Goal: Task Accomplishment & Management: Use online tool/utility

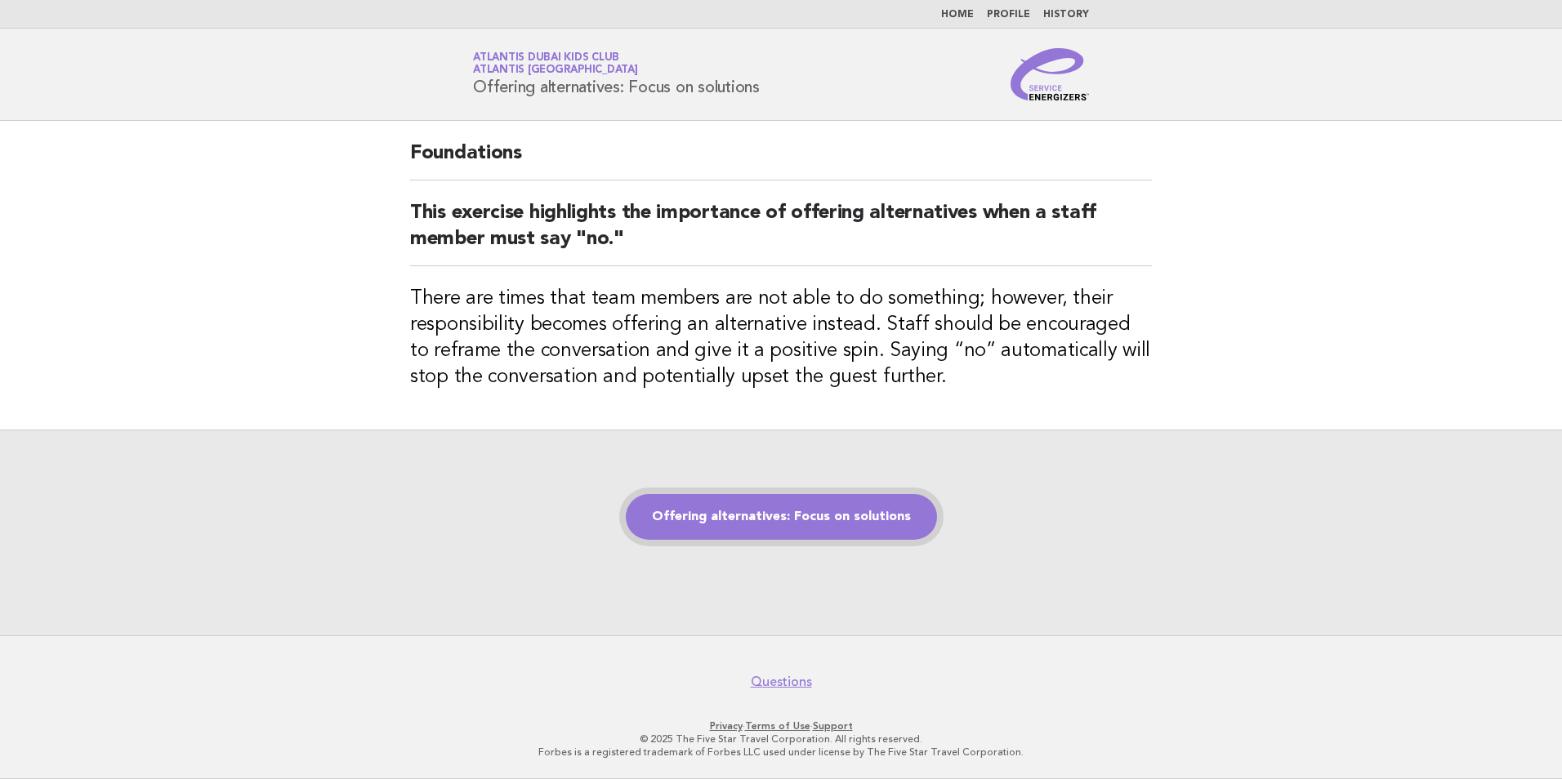
click at [799, 509] on link "Offering alternatives: Focus on solutions" at bounding box center [781, 517] width 311 height 46
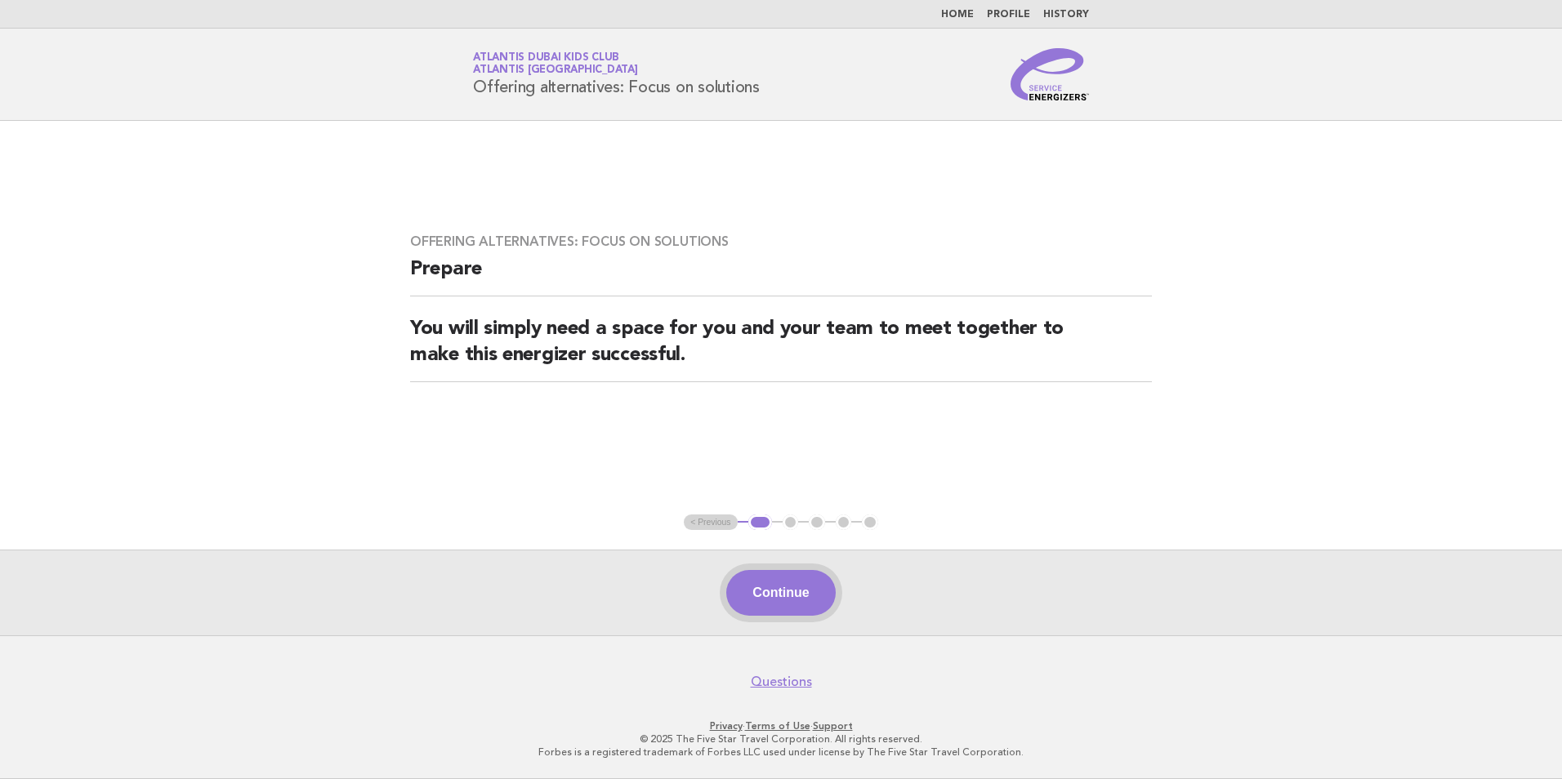
click at [767, 589] on button "Continue" at bounding box center [780, 593] width 109 height 46
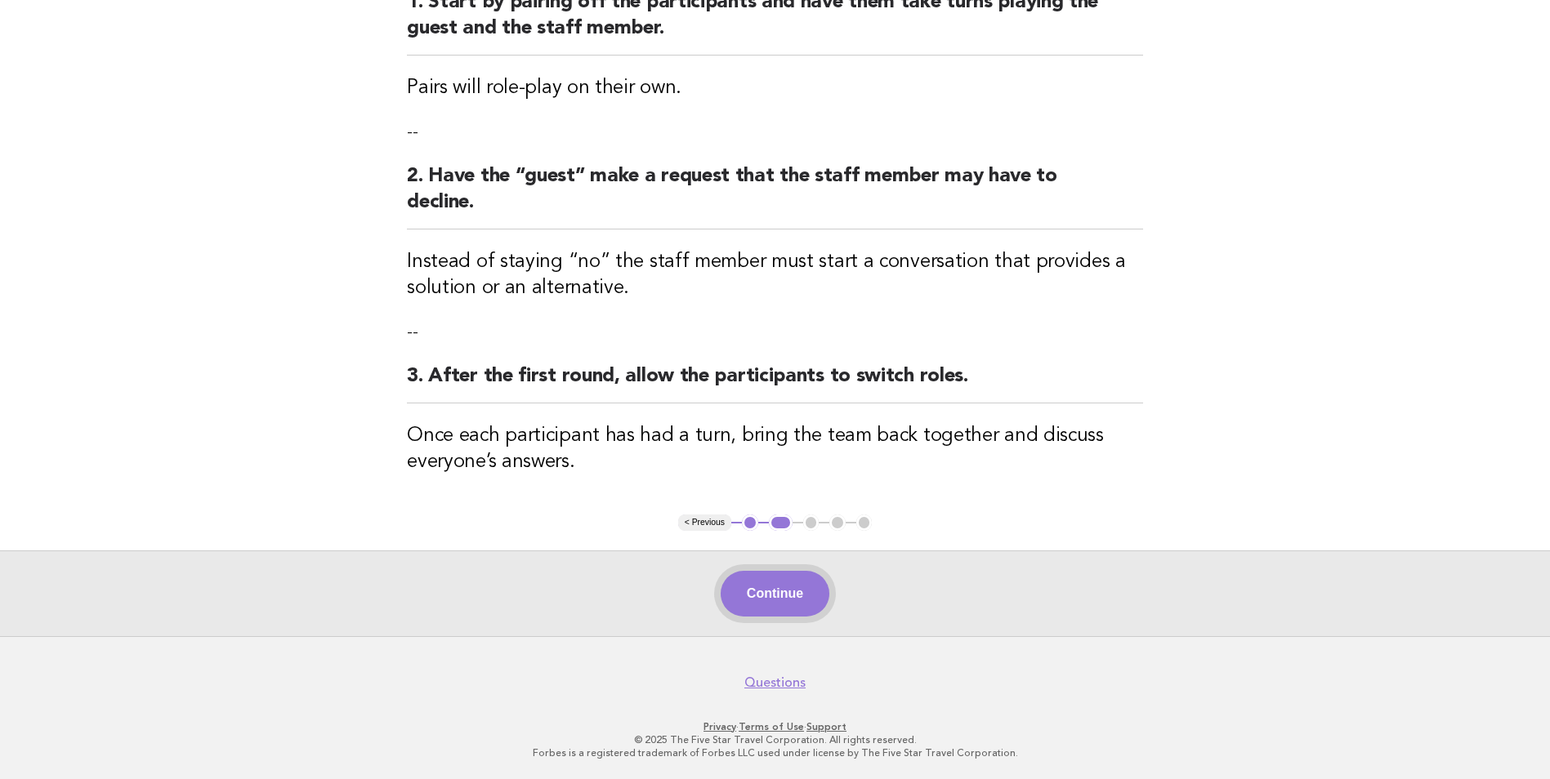
click at [773, 579] on button "Continue" at bounding box center [774, 594] width 109 height 46
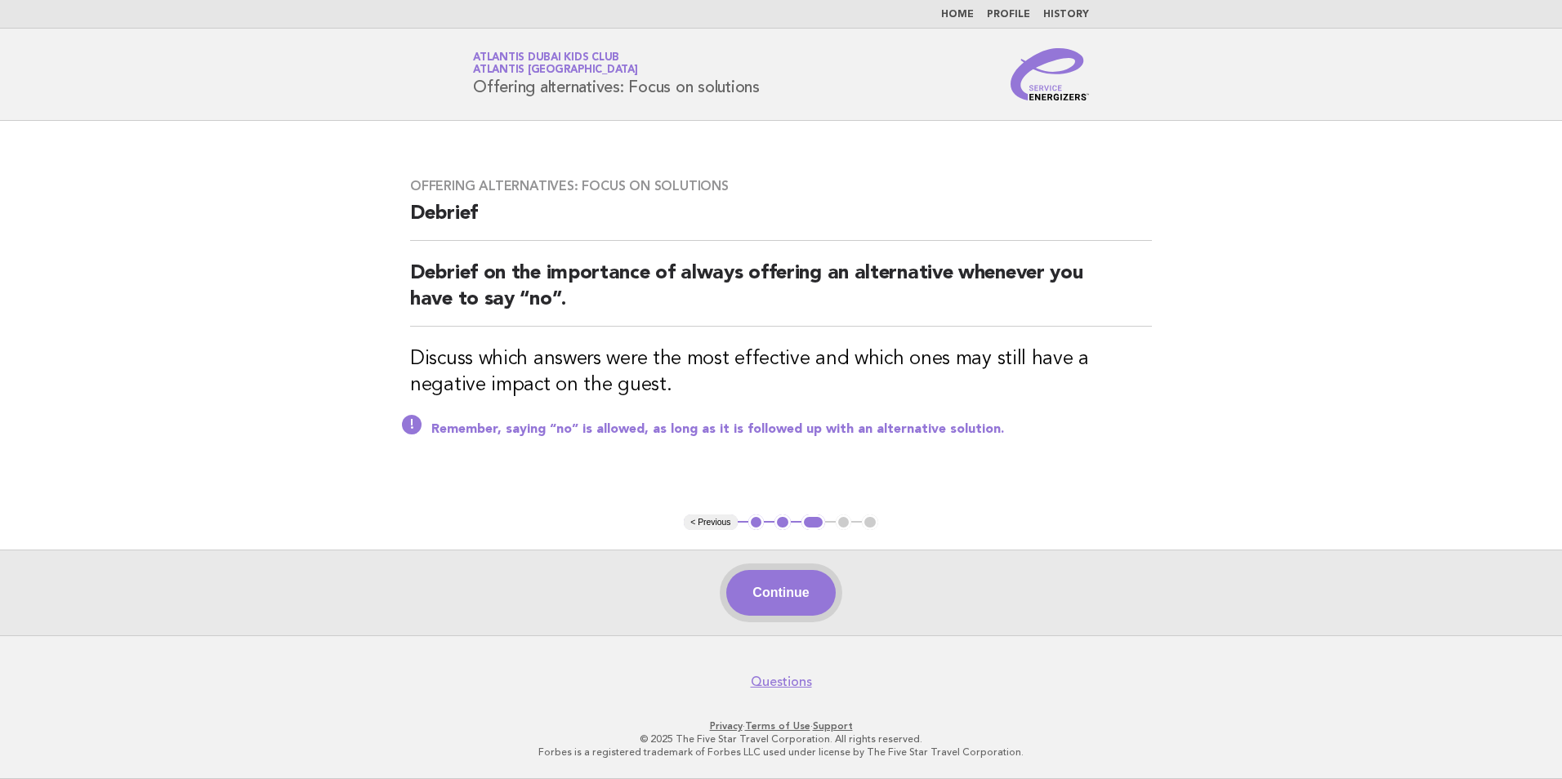
click at [789, 582] on button "Continue" at bounding box center [780, 593] width 109 height 46
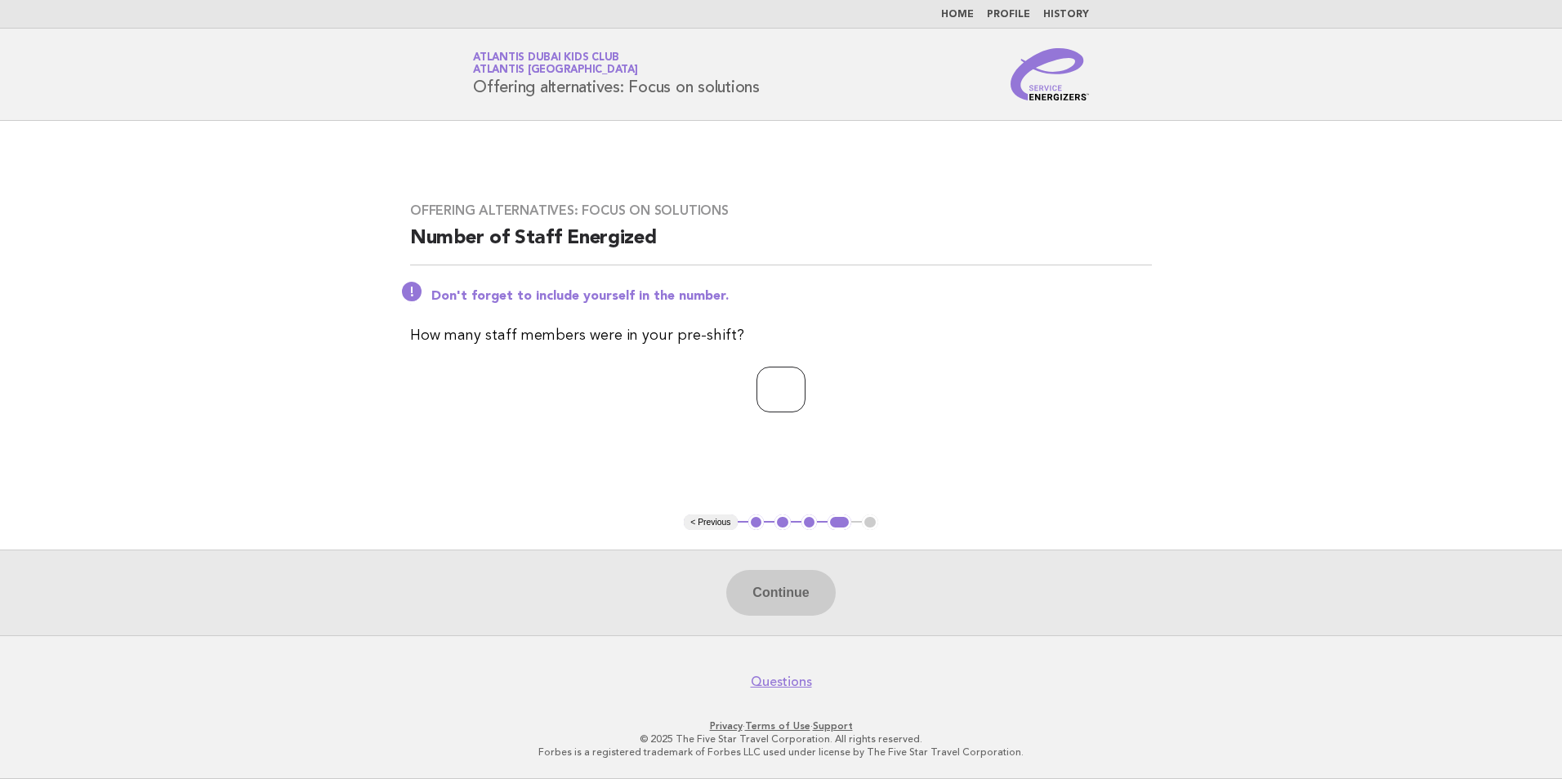
click at [763, 391] on input "number" at bounding box center [780, 390] width 49 height 46
type input "**"
drag, startPoint x: 803, startPoint y: 601, endPoint x: 789, endPoint y: 638, distance: 39.3
click at [789, 638] on body "Home Profile History Service Energizers Atlantis Dubai Kids Club Atlantis Dubai…" at bounding box center [781, 389] width 1562 height 779
click at [775, 586] on button "Continue" at bounding box center [780, 593] width 109 height 46
